Goal: Transaction & Acquisition: Book appointment/travel/reservation

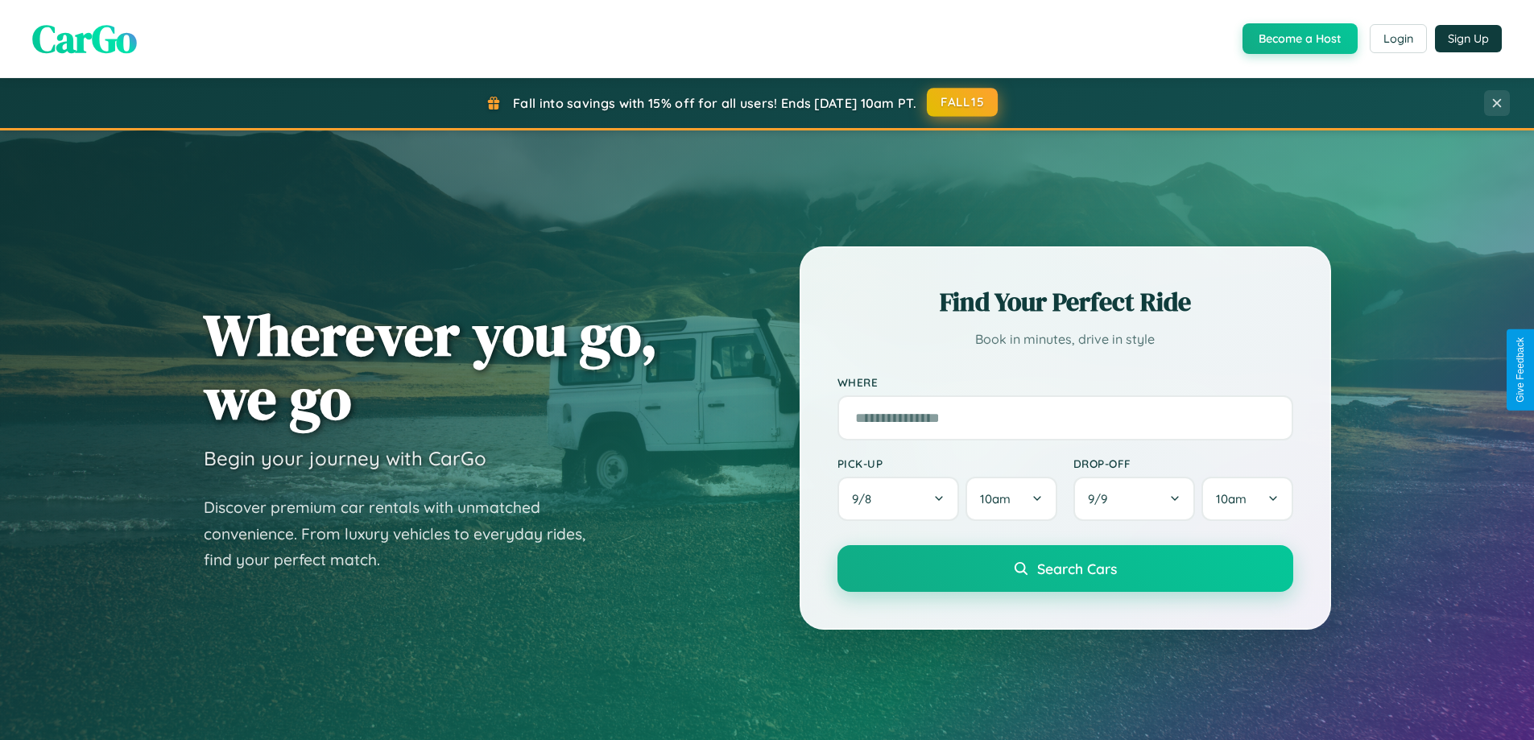
click at [963, 102] on button "FALL15" at bounding box center [962, 102] width 71 height 29
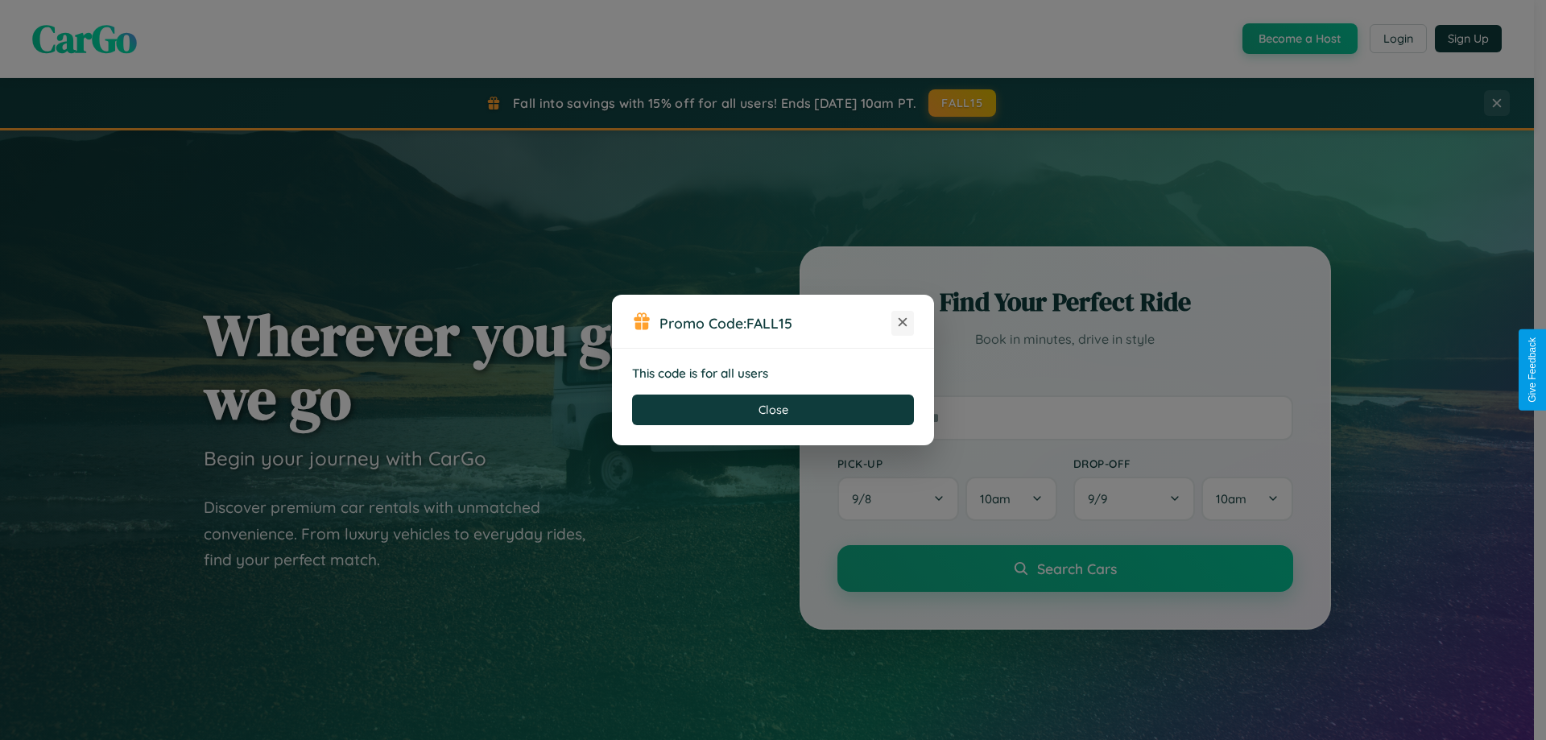
click at [902, 323] on icon at bounding box center [902, 322] width 16 height 16
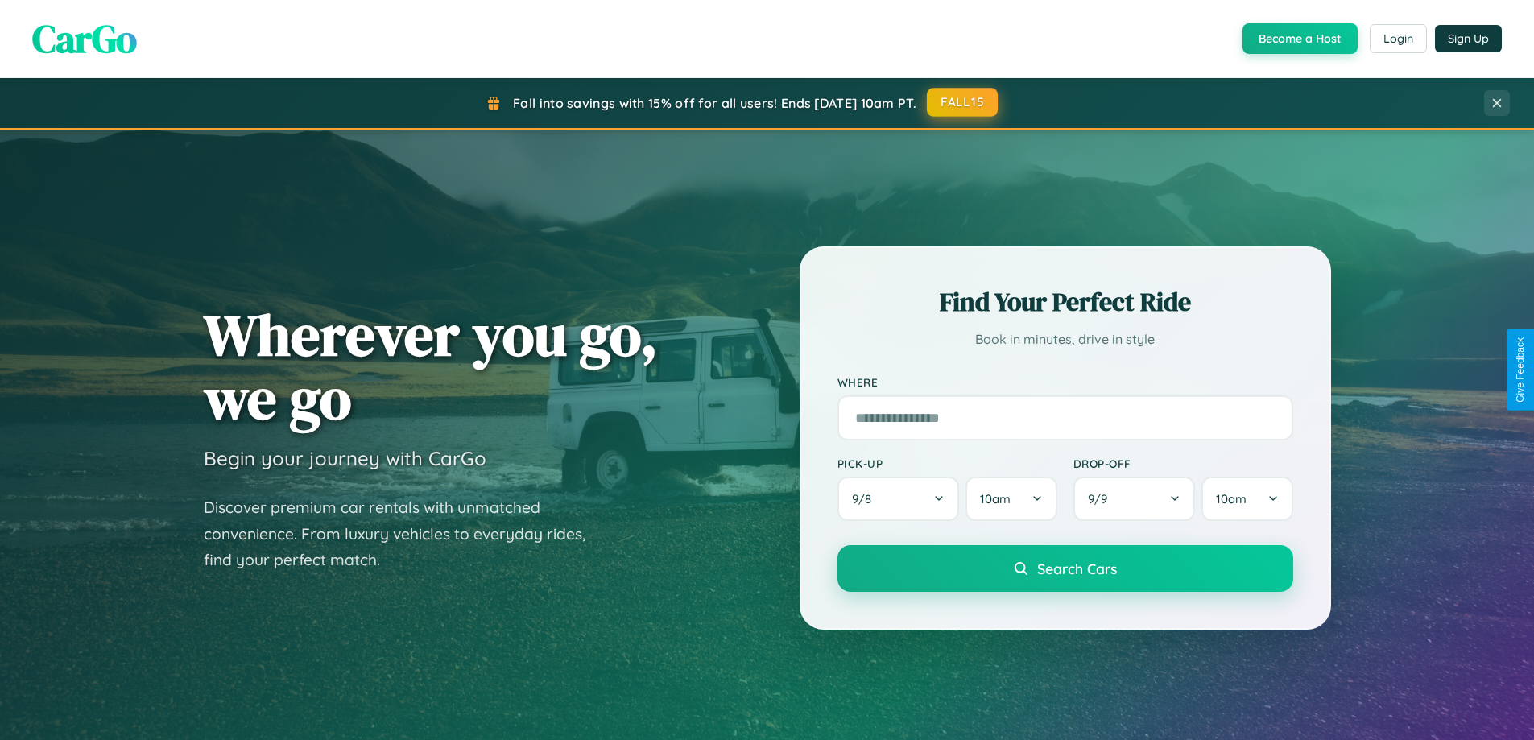
click at [963, 102] on button "FALL15" at bounding box center [962, 102] width 71 height 29
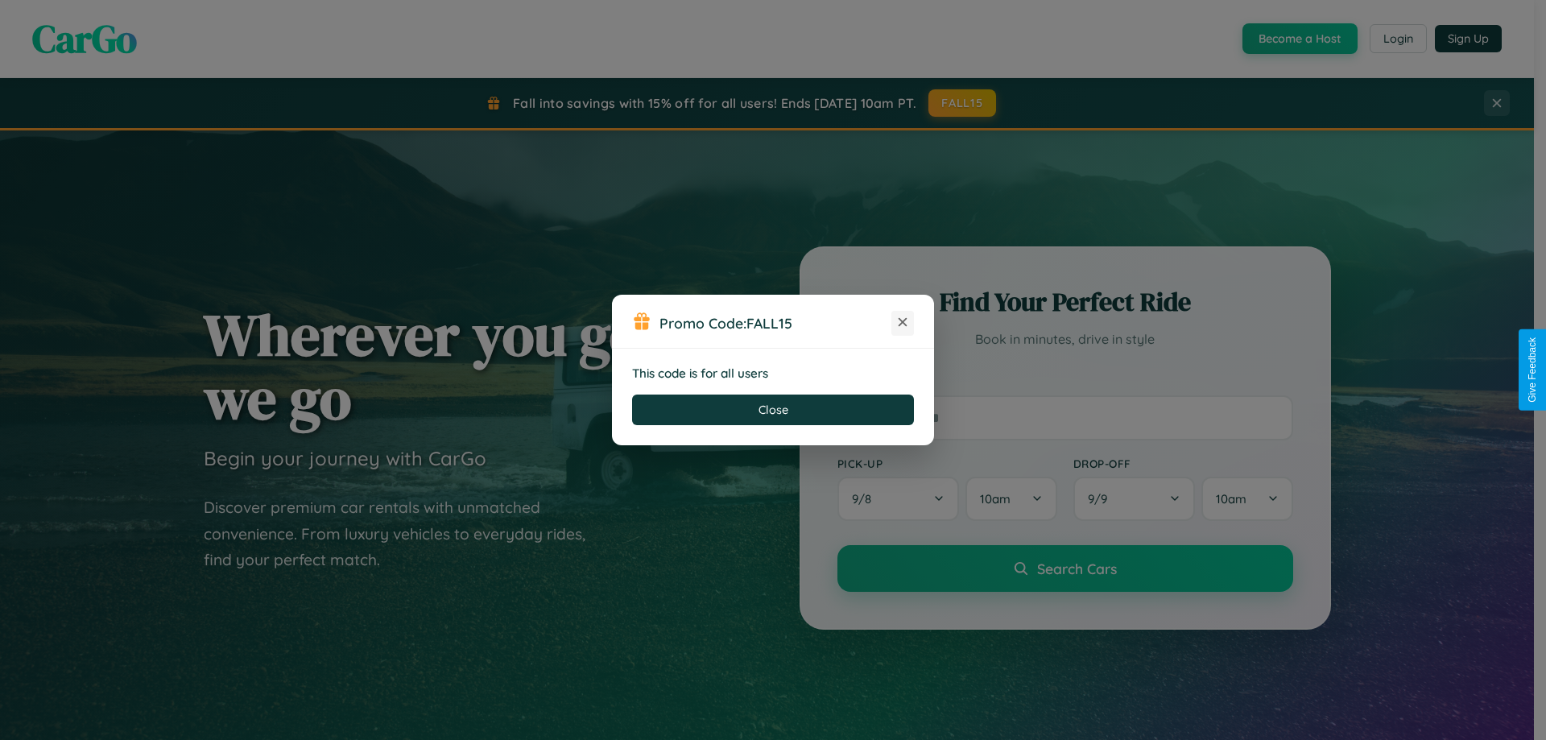
click at [902, 323] on icon at bounding box center [902, 322] width 16 height 16
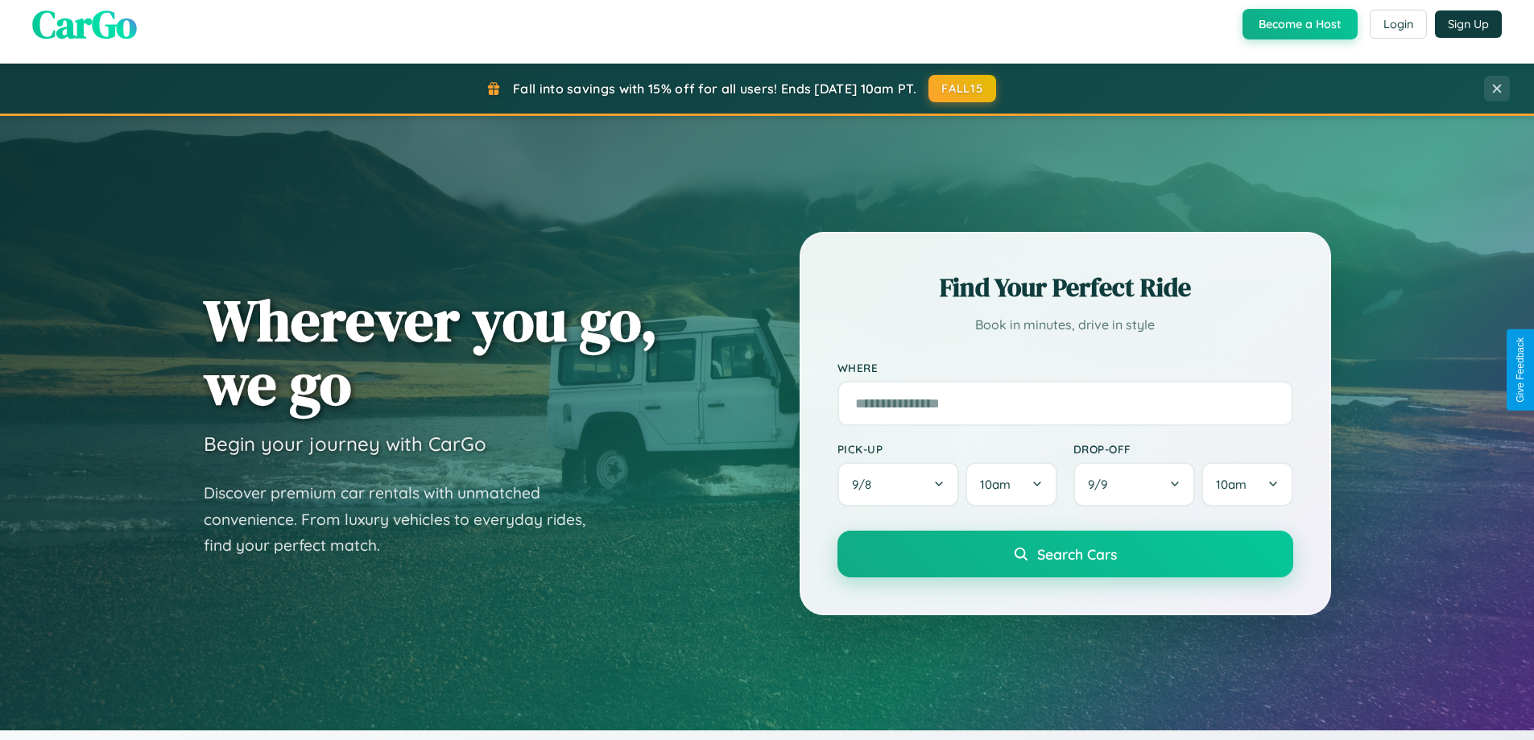
scroll to position [694, 0]
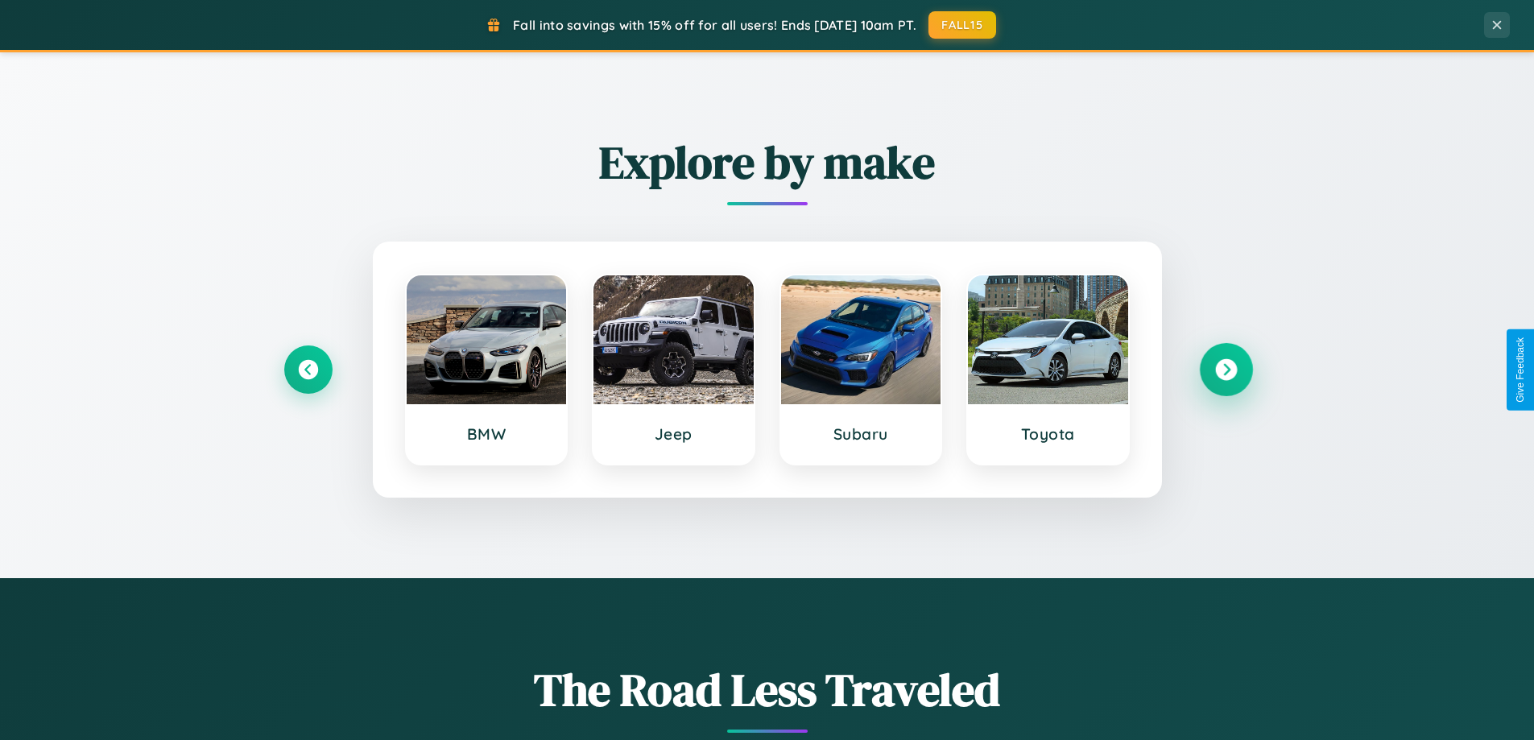
click at [1225, 370] on icon at bounding box center [1226, 370] width 22 height 22
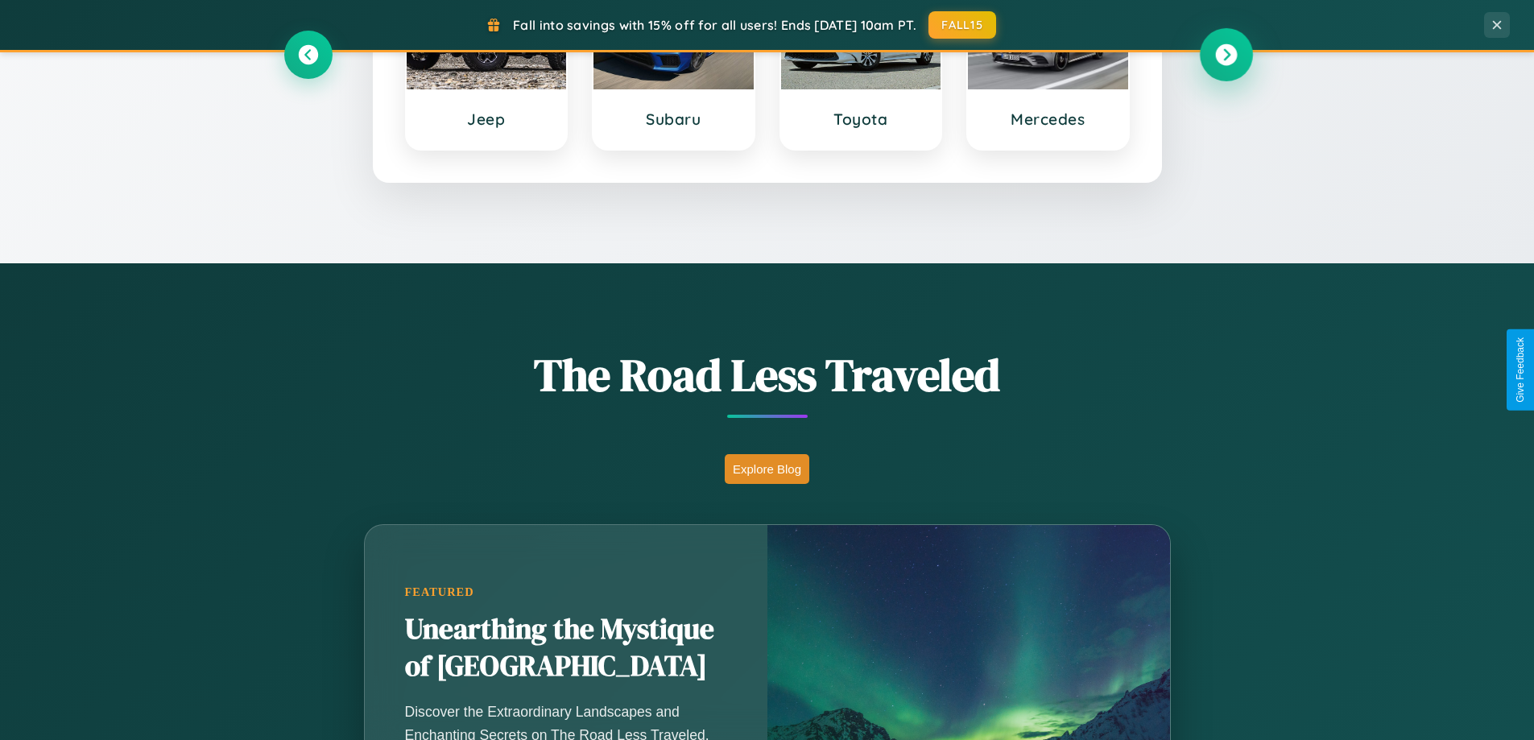
scroll to position [1108, 0]
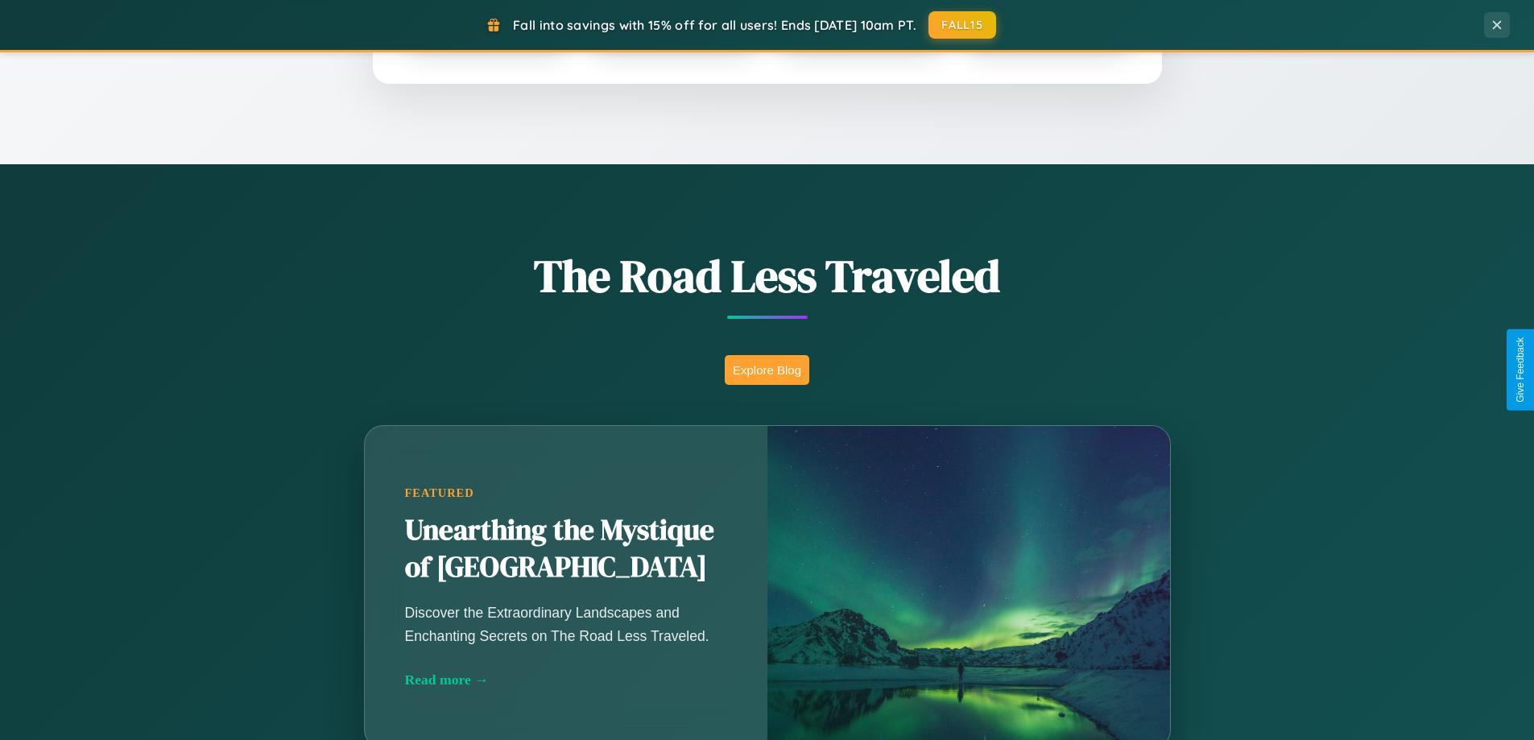
click at [766, 370] on button "Explore Blog" at bounding box center [767, 370] width 85 height 30
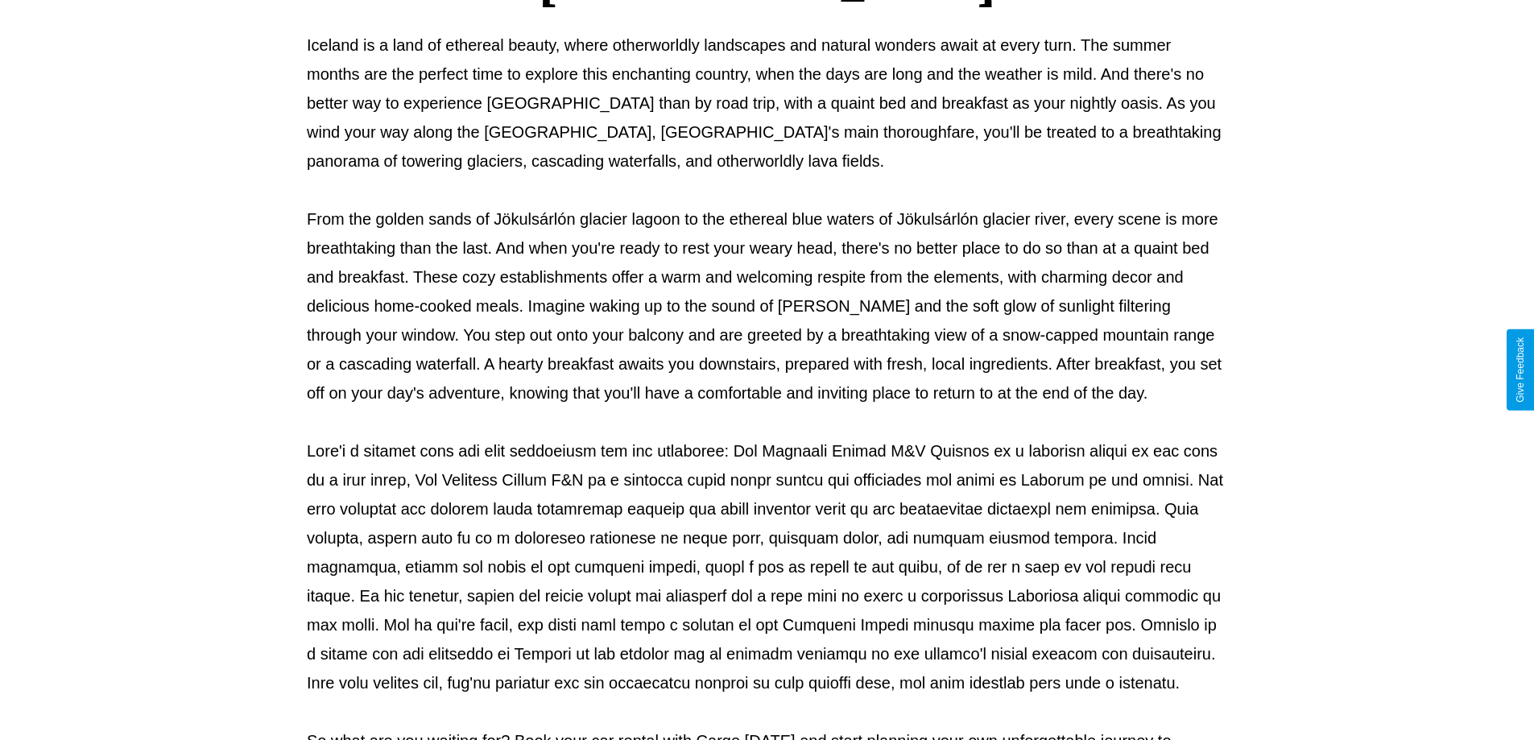
scroll to position [521, 0]
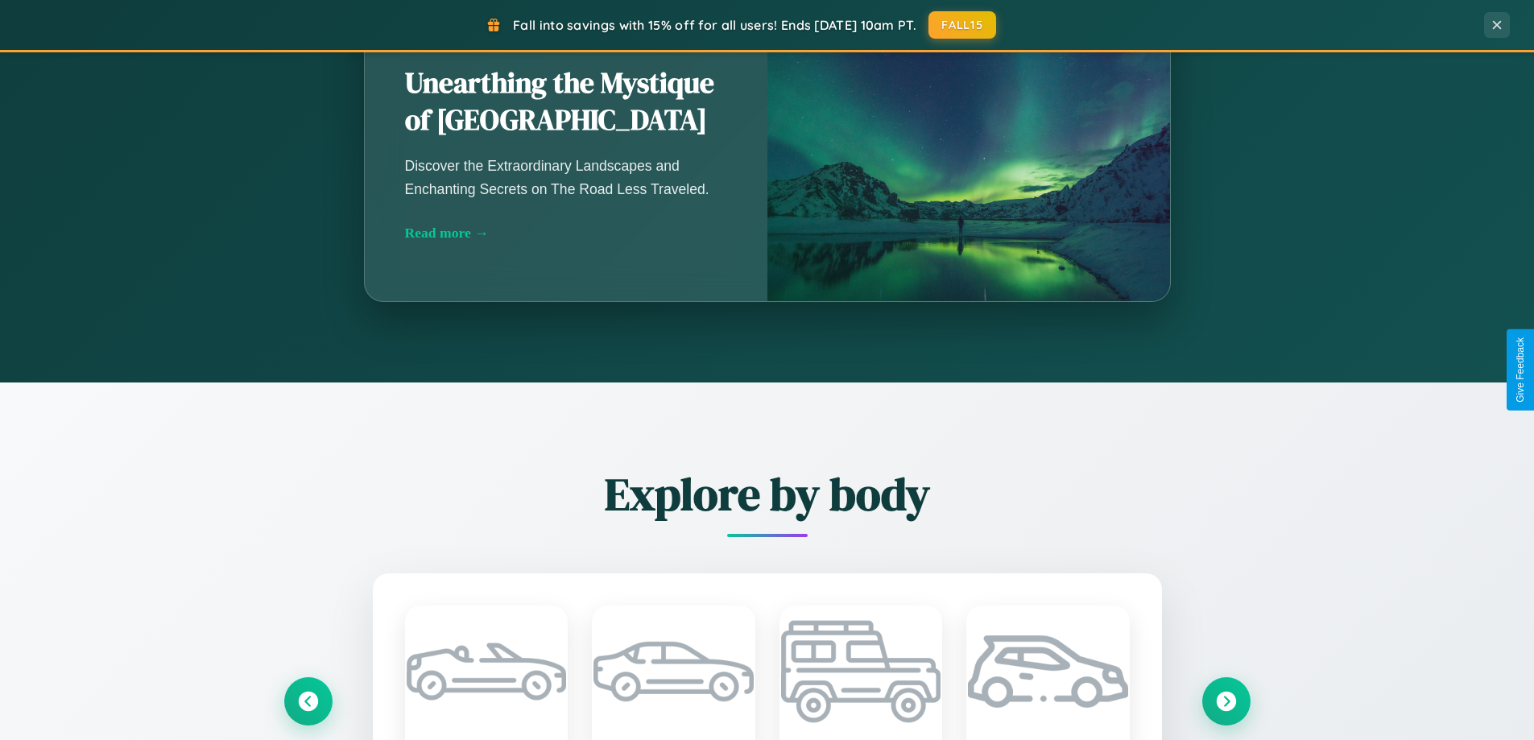
scroll to position [2587, 0]
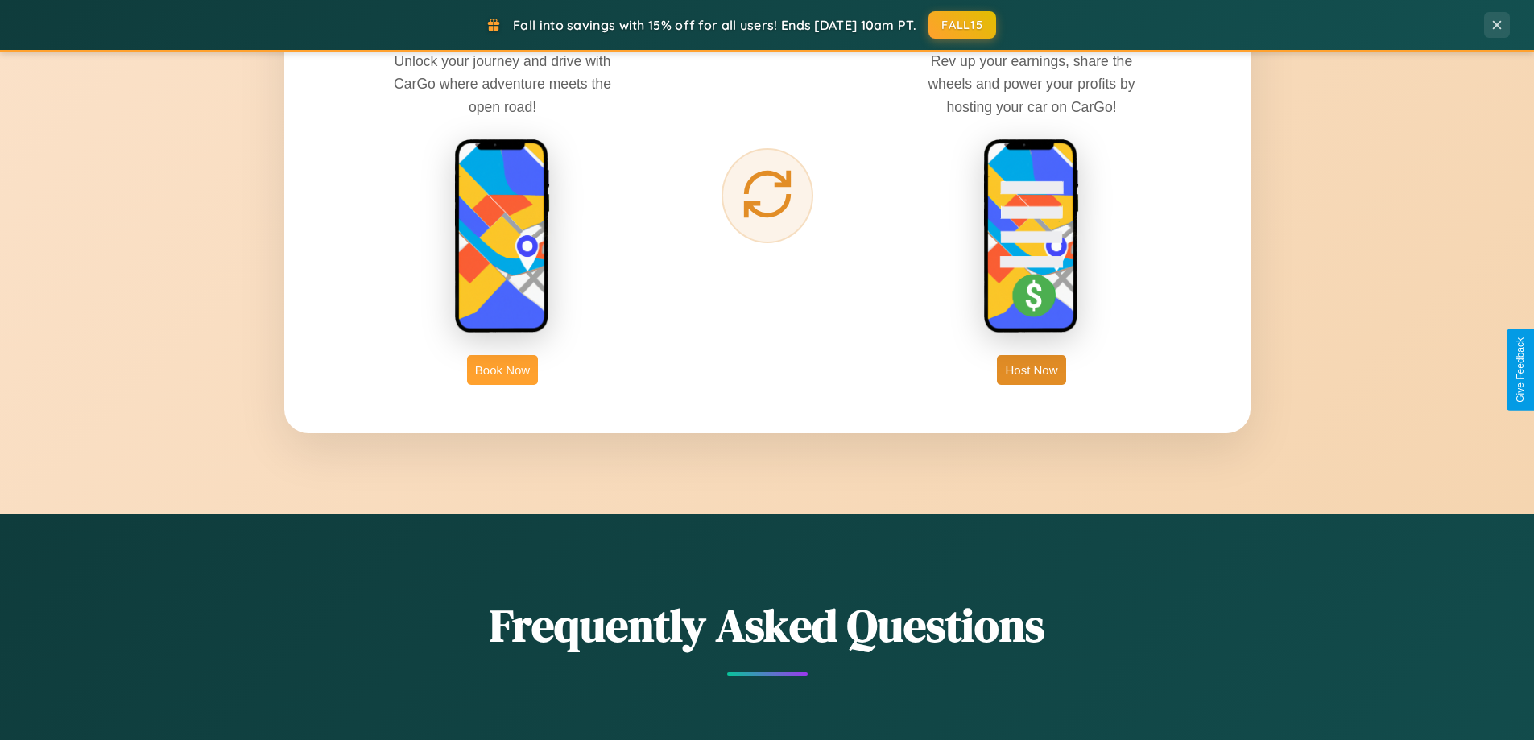
click at [502, 370] on button "Book Now" at bounding box center [502, 370] width 71 height 30
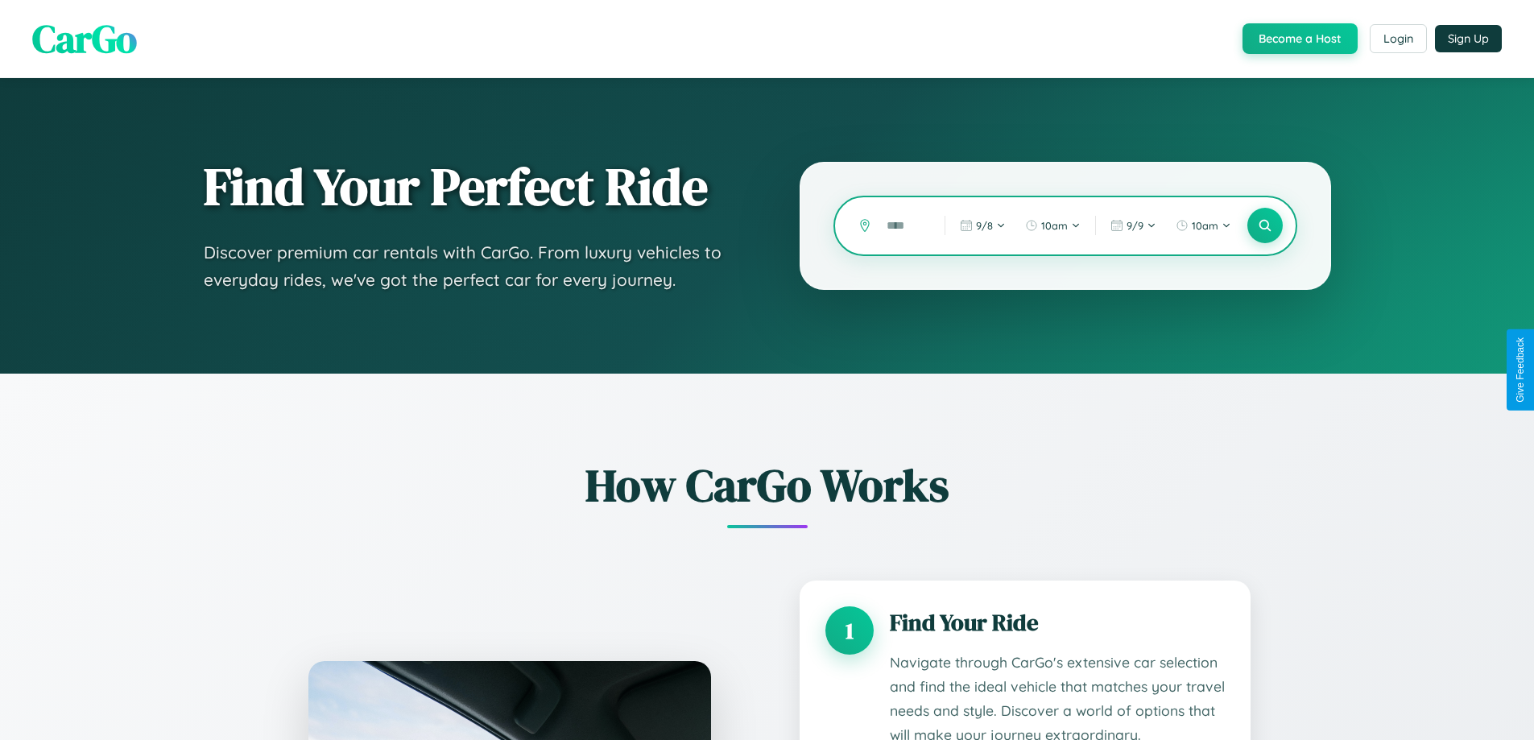
click at [903, 225] on input "text" at bounding box center [903, 226] width 50 height 28
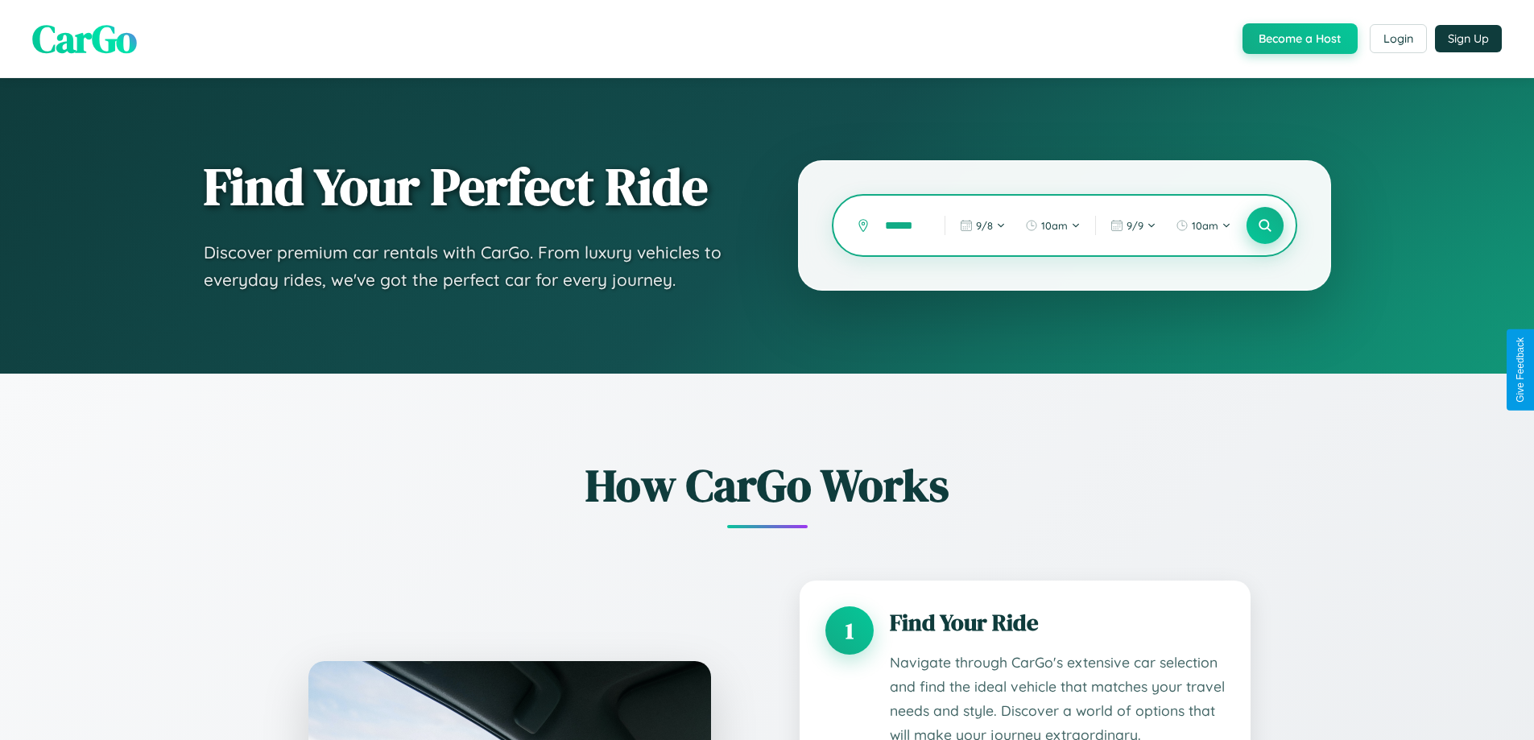
type input "******"
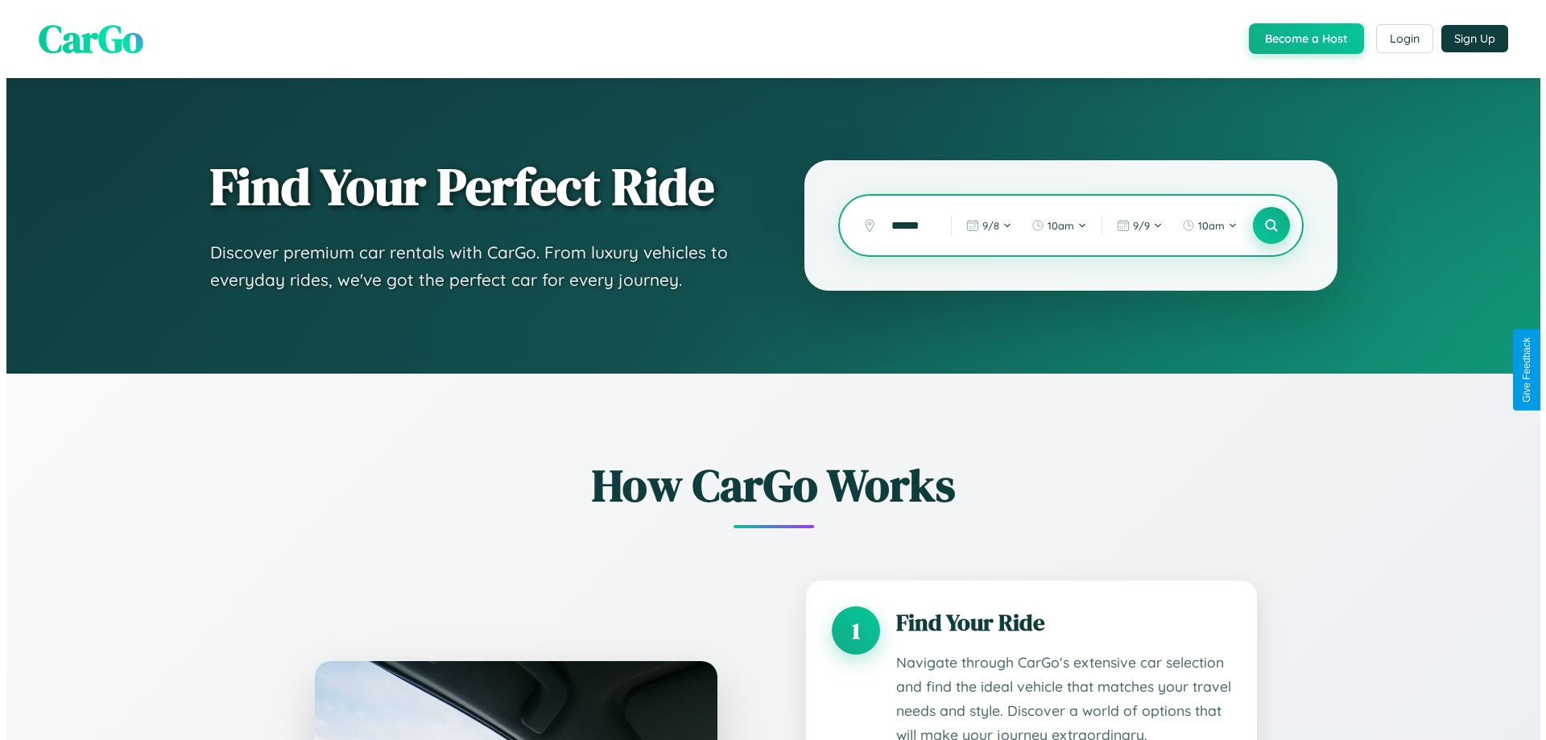
scroll to position [0, 0]
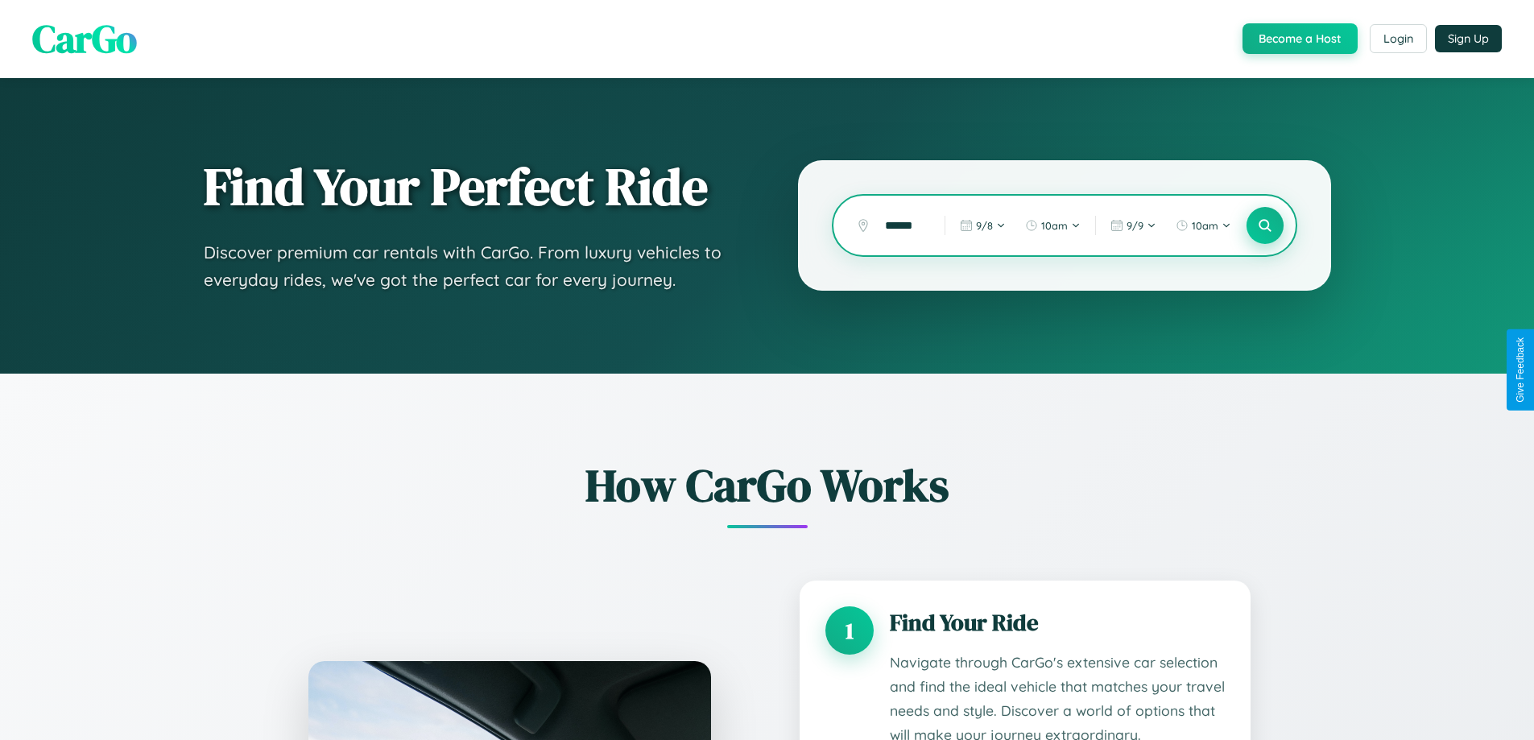
click at [1264, 225] on icon at bounding box center [1264, 225] width 15 height 15
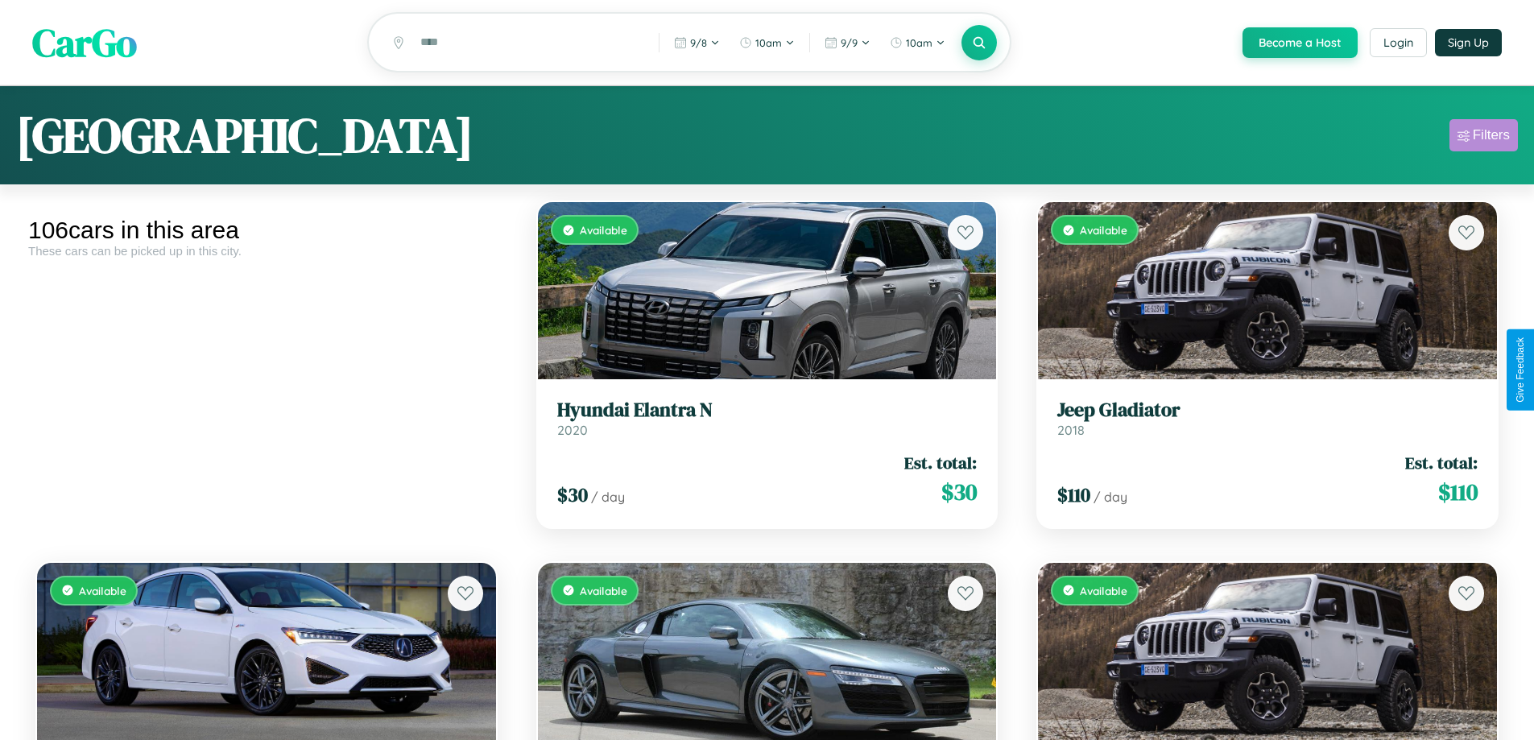
click at [1483, 138] on div "Filters" at bounding box center [1490, 135] width 37 height 16
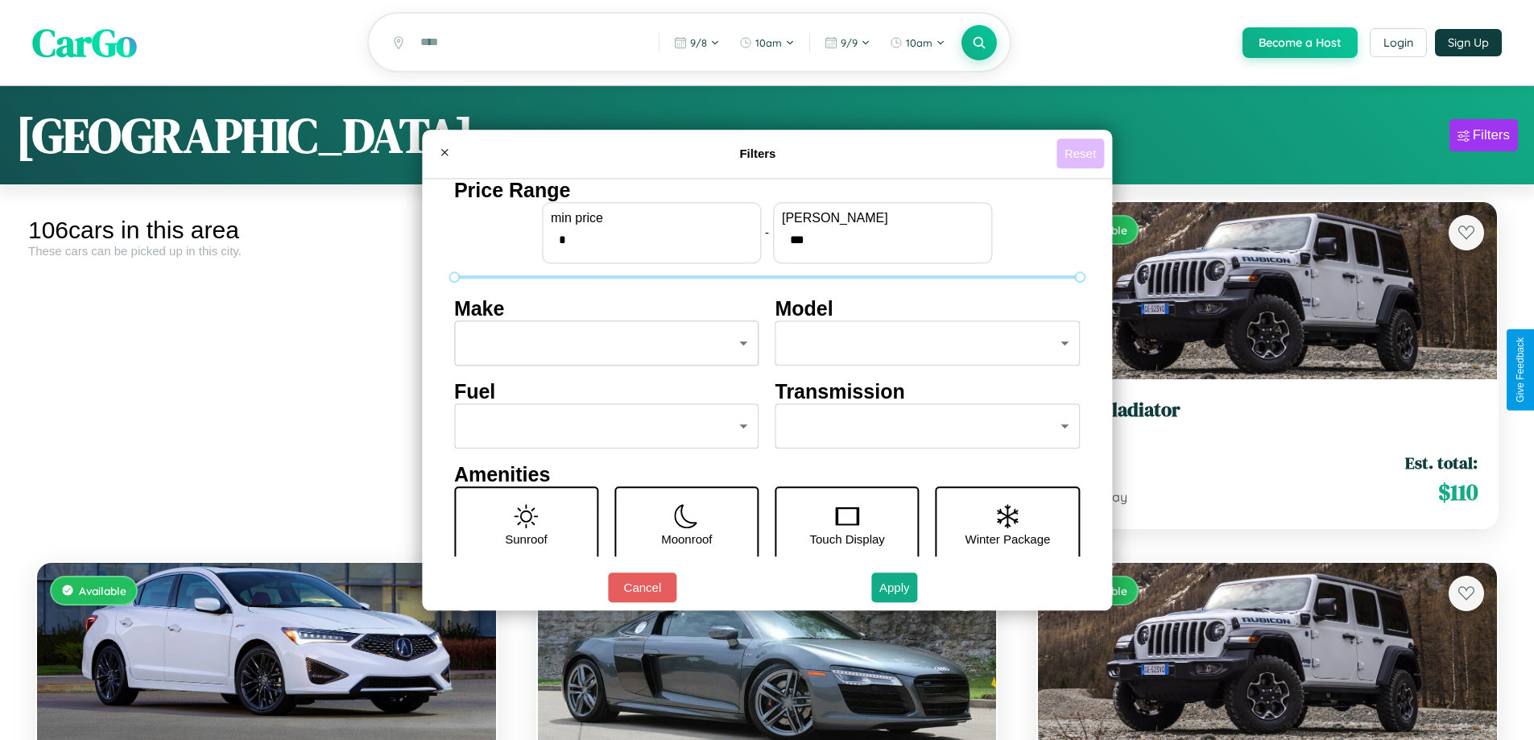
click at [1082, 153] on button "Reset" at bounding box center [1079, 153] width 47 height 30
